Goal: Transaction & Acquisition: Book appointment/travel/reservation

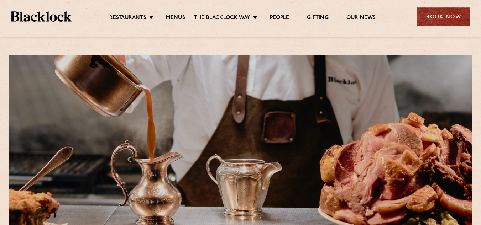
click at [429, 17] on div "Book Now" at bounding box center [443, 17] width 53 height 20
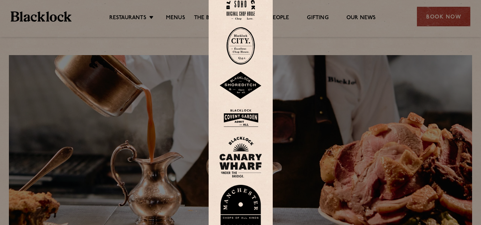
click at [246, 57] on img at bounding box center [240, 46] width 28 height 38
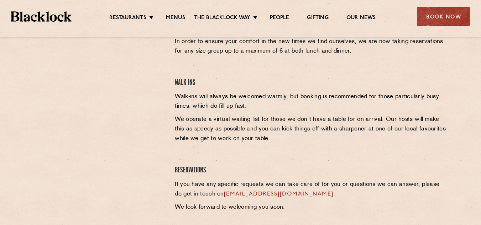
scroll to position [249, 0]
